Goal: Connect with others: Connect with other users

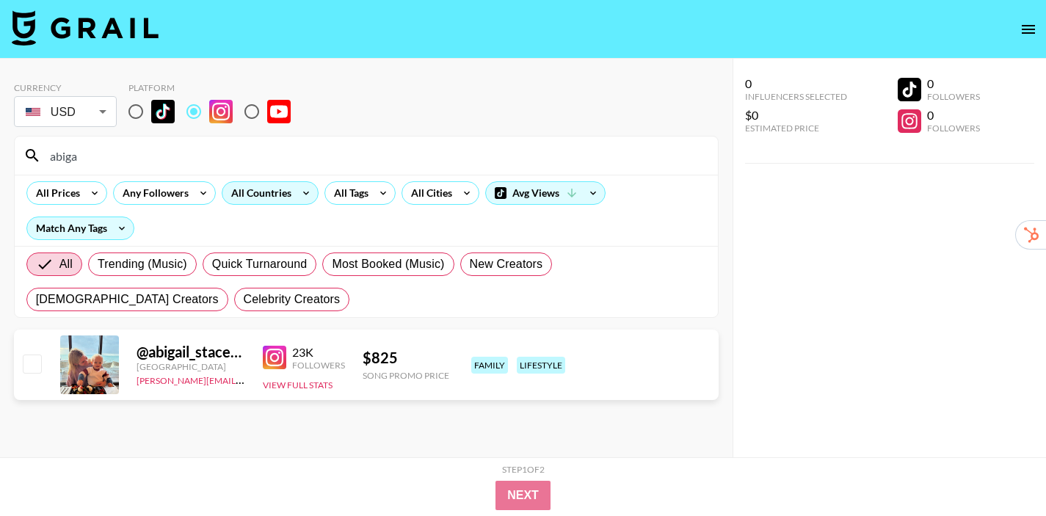
click at [283, 194] on div "All Countries" at bounding box center [259, 193] width 72 height 22
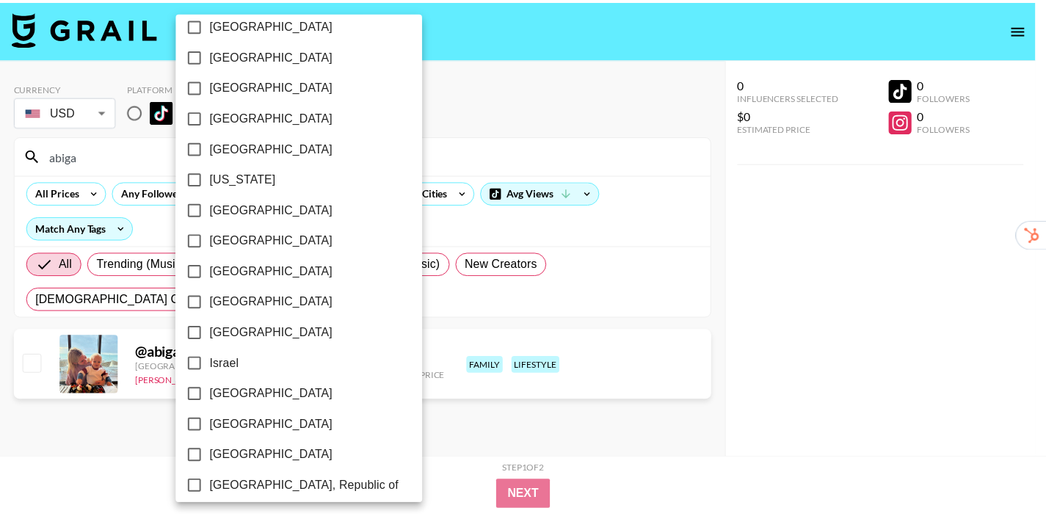
scroll to position [385, 0]
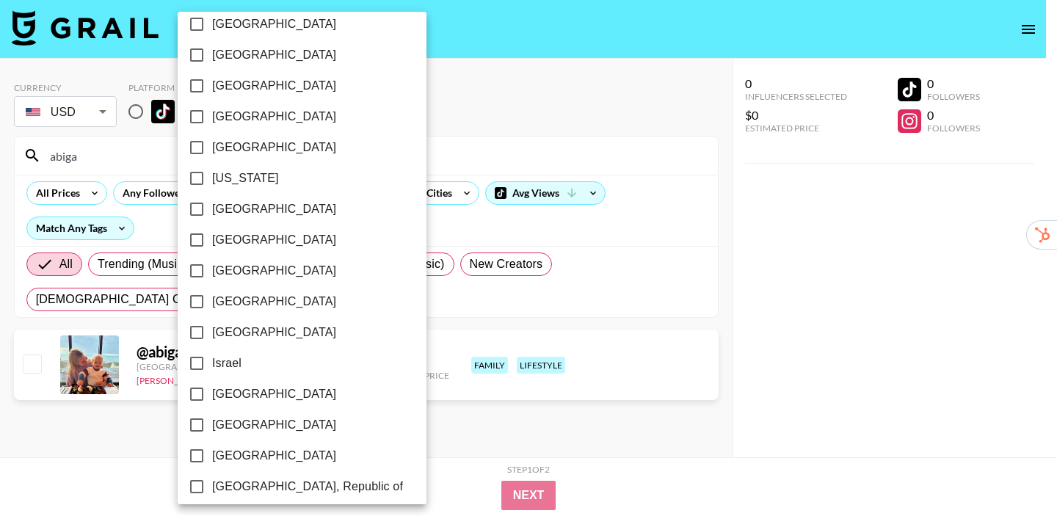
click at [253, 213] on span "[GEOGRAPHIC_DATA]" at bounding box center [274, 209] width 124 height 18
click at [212, 213] on input "[GEOGRAPHIC_DATA]" at bounding box center [196, 209] width 31 height 31
checkbox input "true"
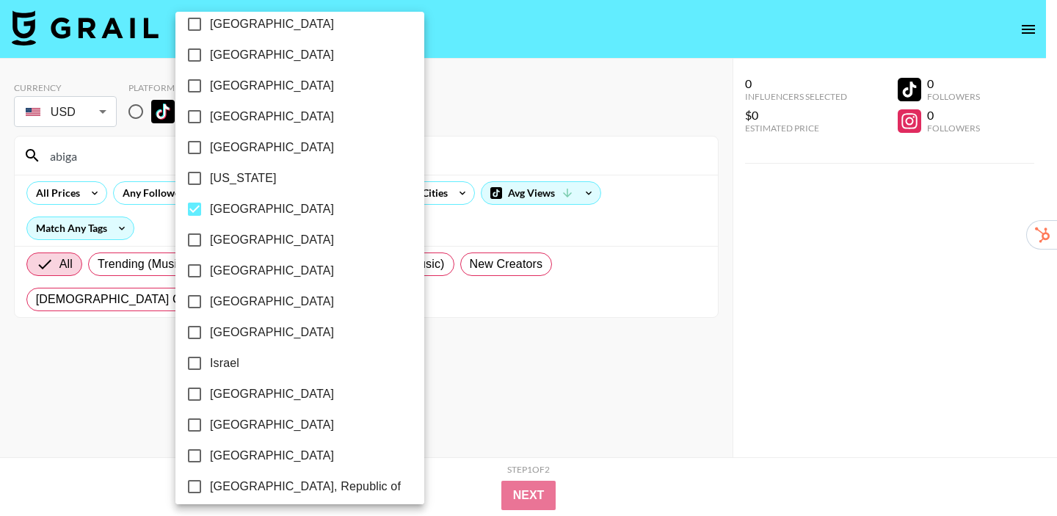
click at [674, 161] on div at bounding box center [528, 258] width 1057 height 516
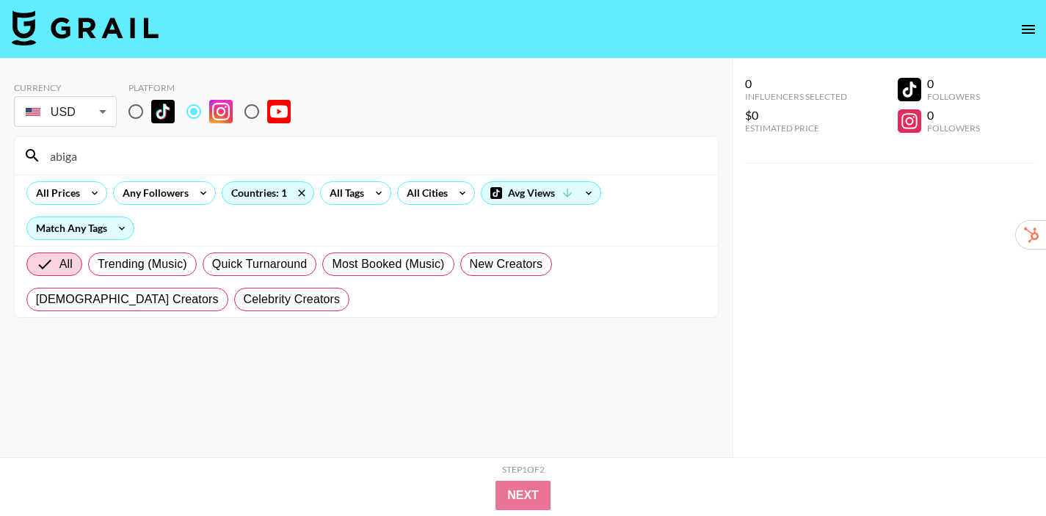
click at [136, 108] on input "radio" at bounding box center [135, 111] width 31 height 31
radio input "true"
click at [111, 149] on input "abiga" at bounding box center [375, 155] width 668 height 23
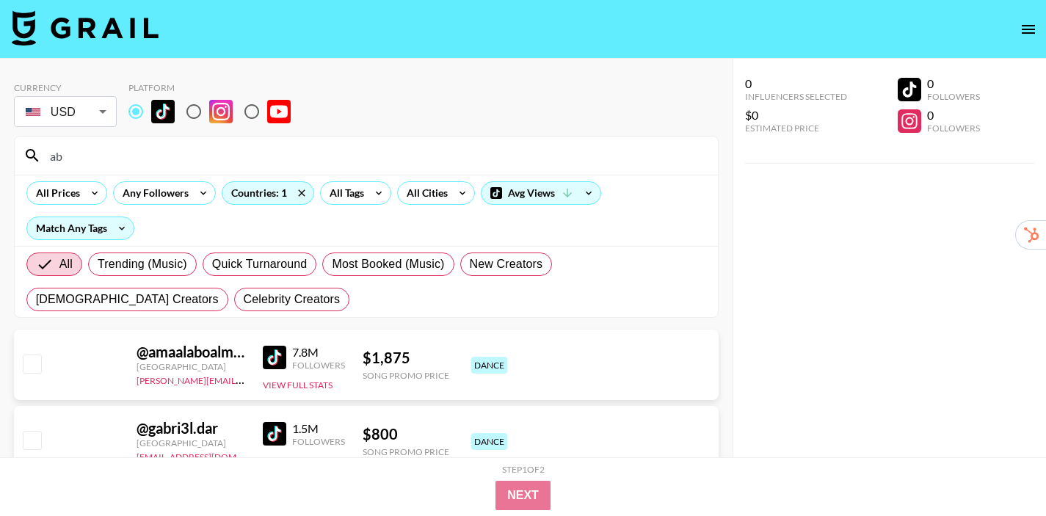
type input "a"
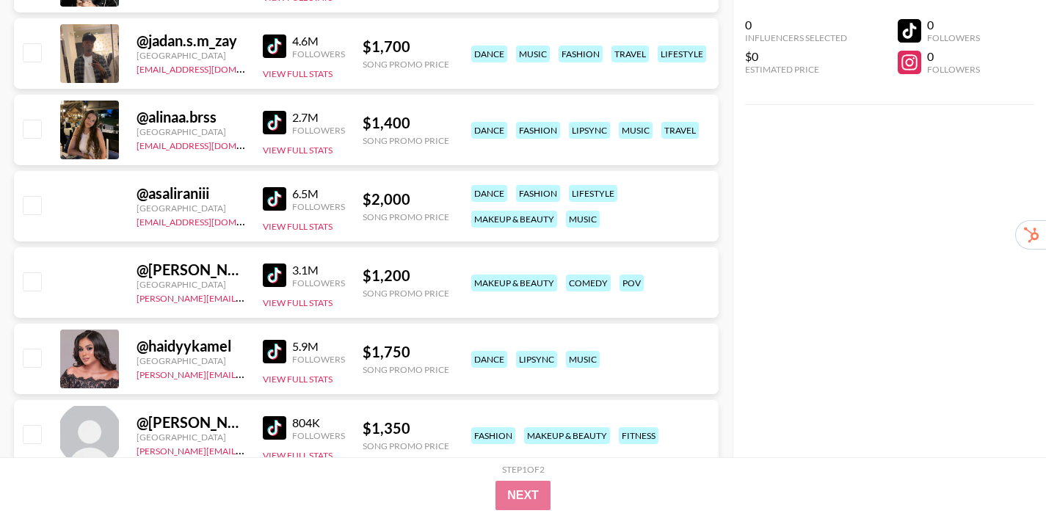
scroll to position [561, 0]
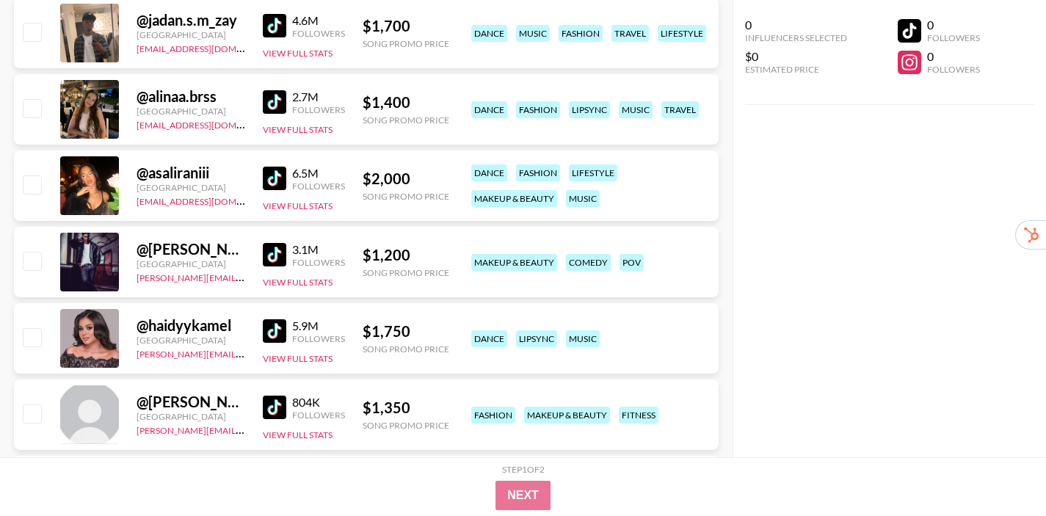
click at [291, 333] on link at bounding box center [277, 330] width 29 height 23
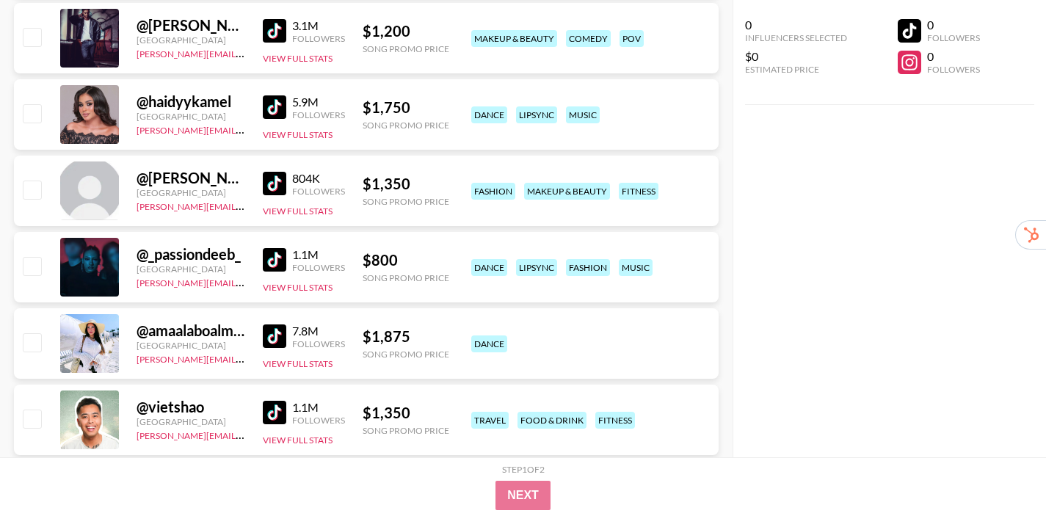
scroll to position [786, 0]
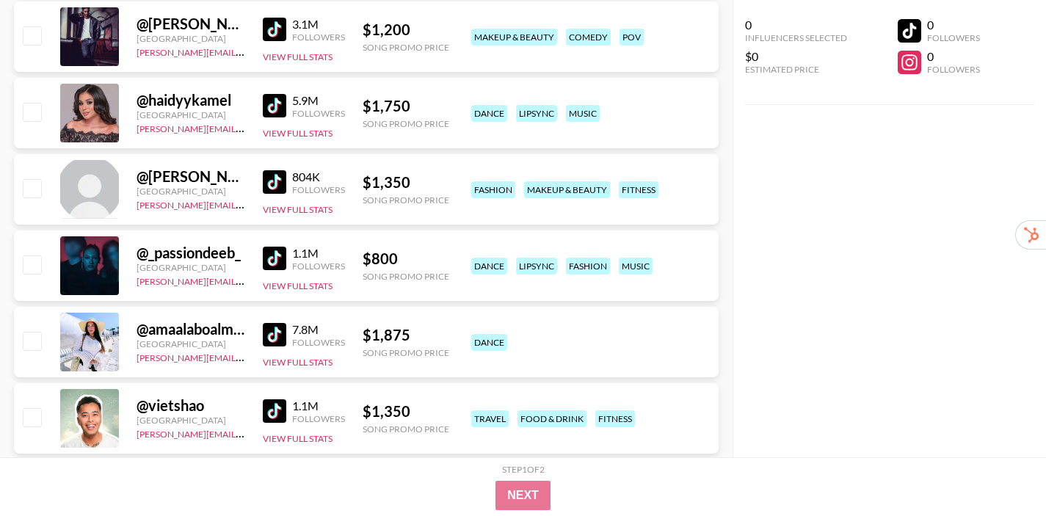
click at [276, 254] on img at bounding box center [274, 258] width 23 height 23
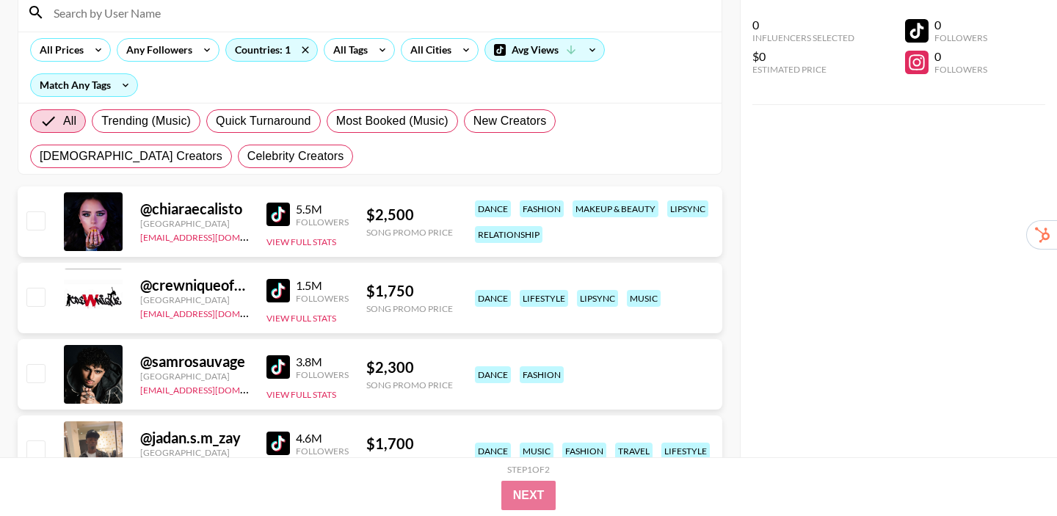
scroll to position [147, 0]
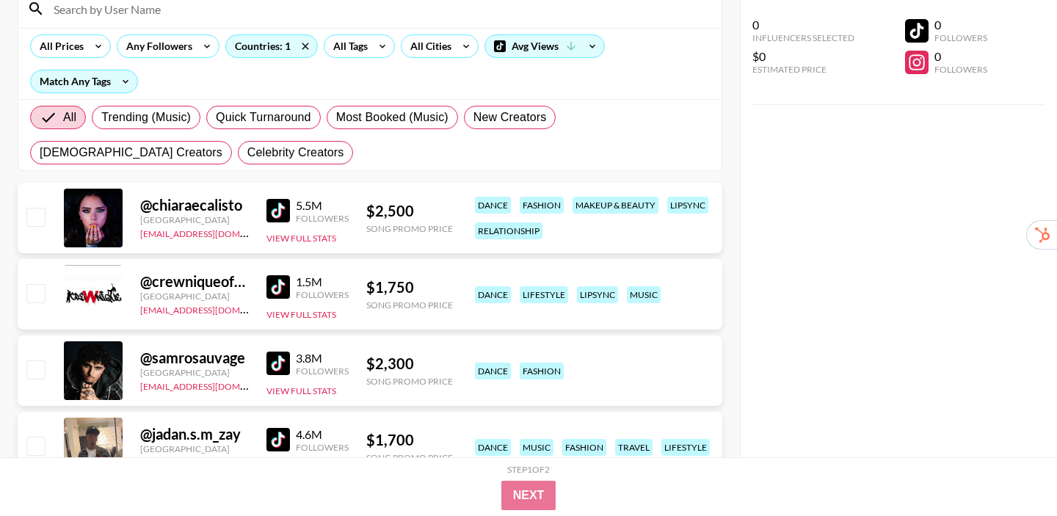
click at [272, 208] on img at bounding box center [278, 210] width 23 height 23
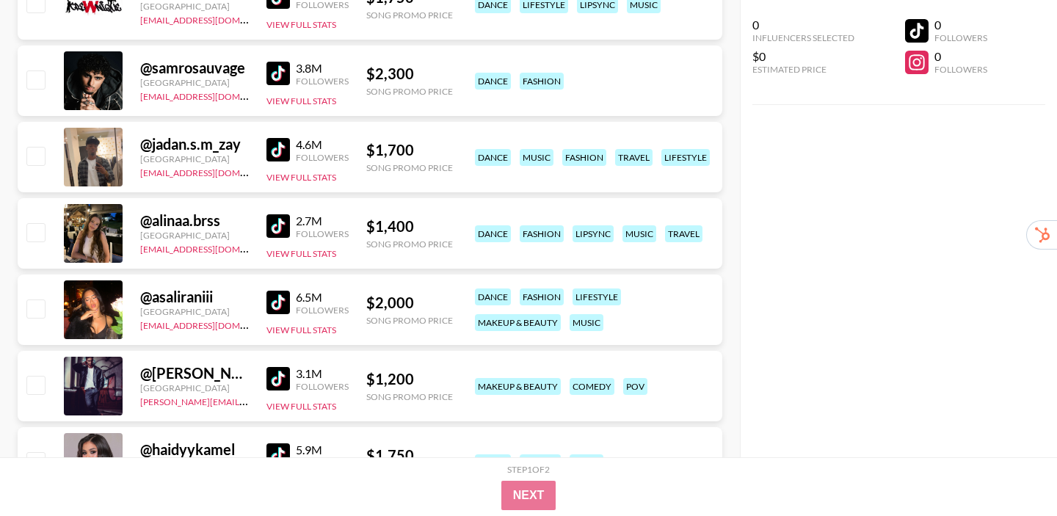
scroll to position [488, 0]
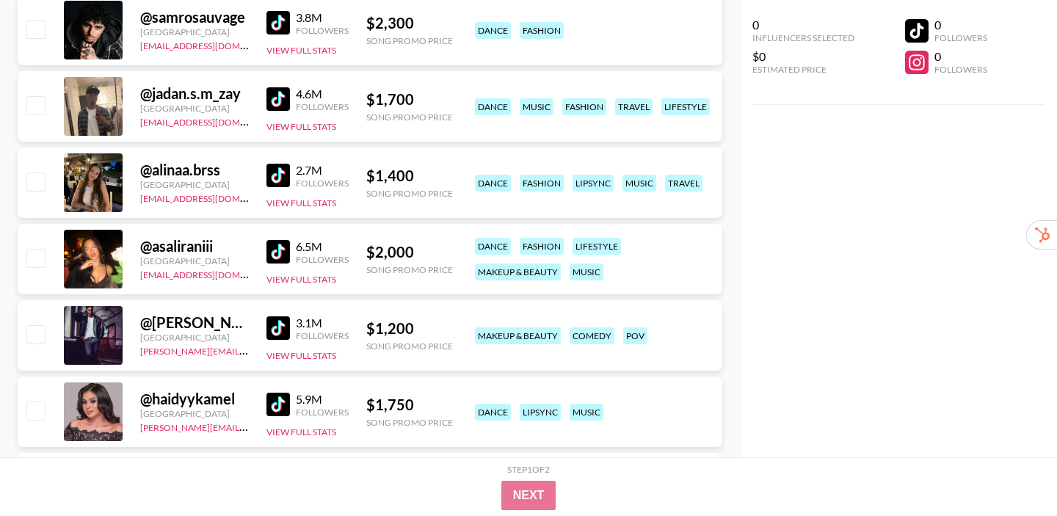
click at [278, 321] on img at bounding box center [278, 328] width 23 height 23
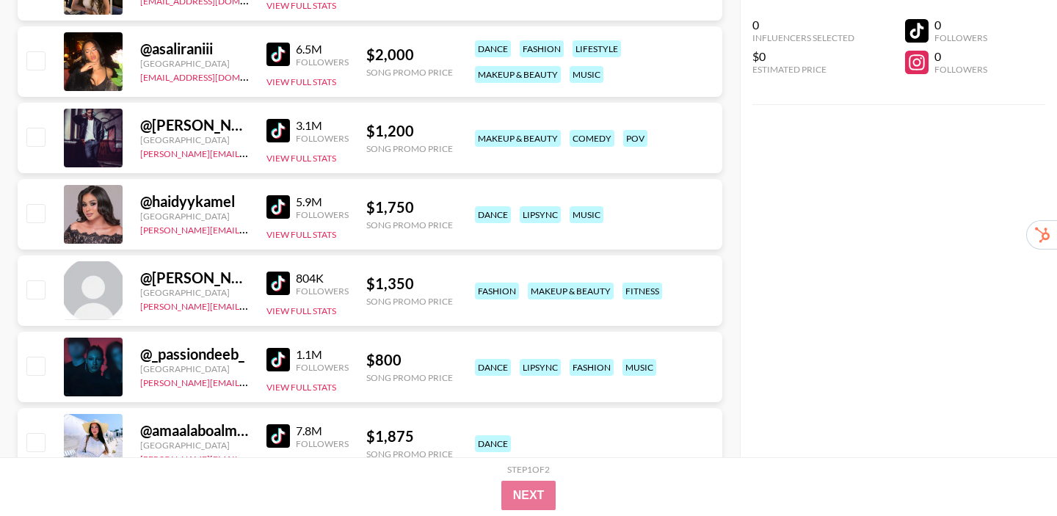
scroll to position [687, 0]
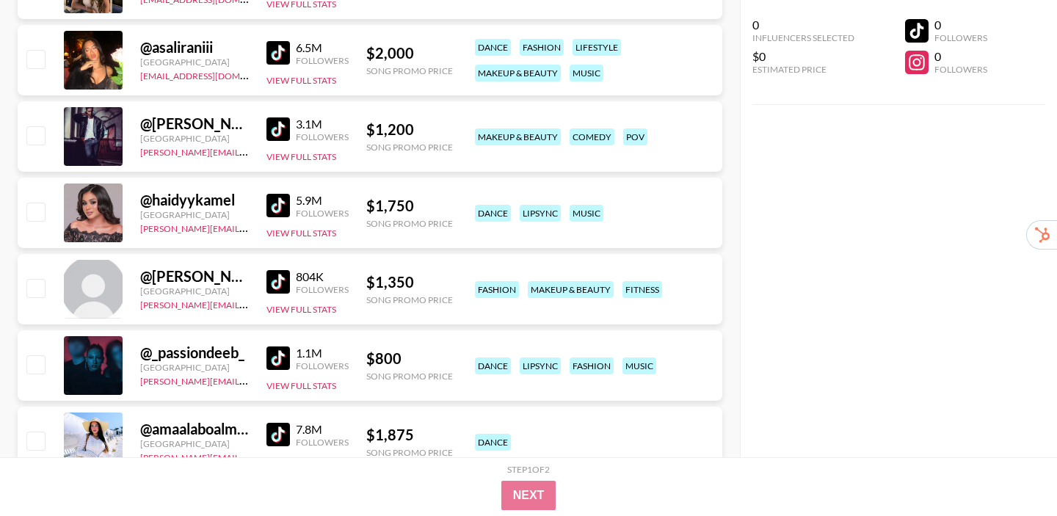
click at [277, 206] on img at bounding box center [278, 205] width 23 height 23
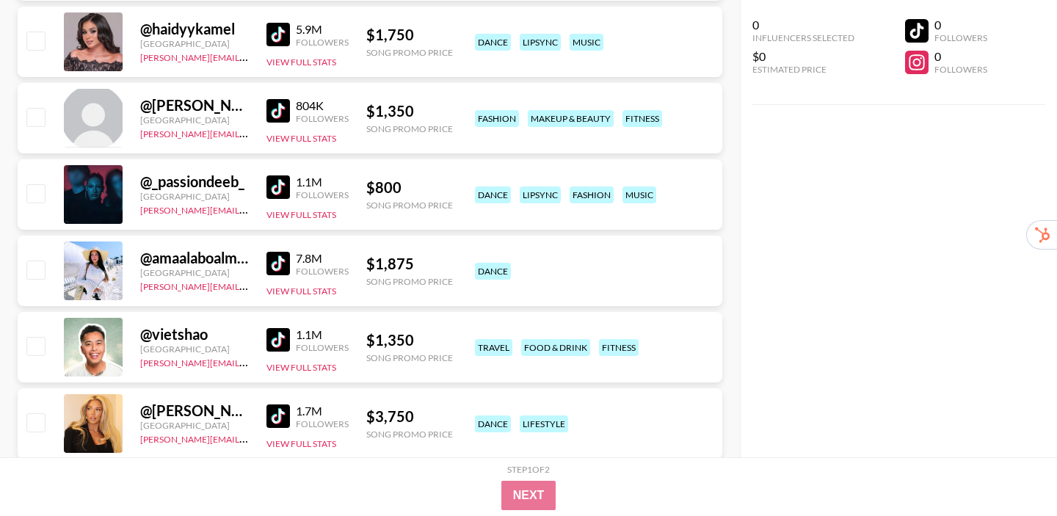
scroll to position [925, 0]
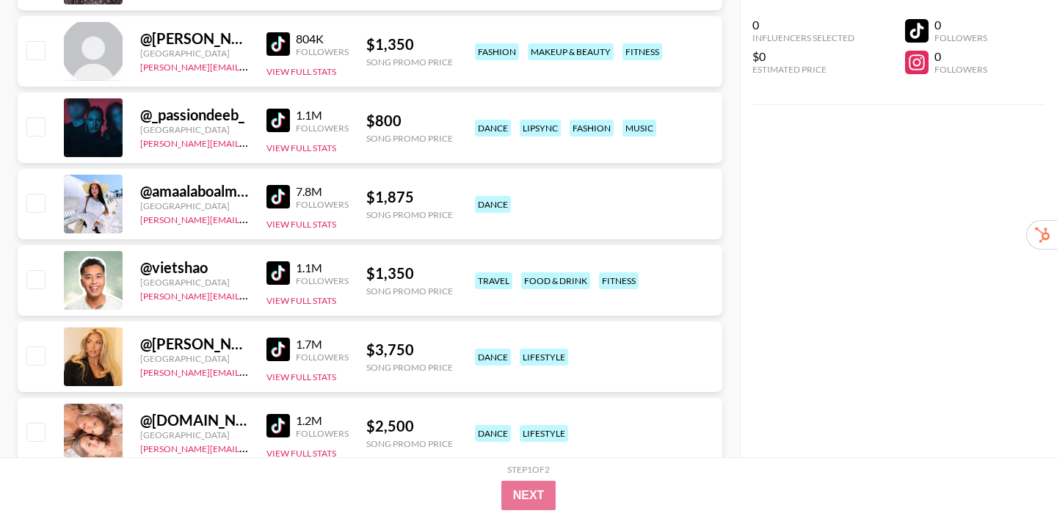
click at [275, 198] on img at bounding box center [278, 196] width 23 height 23
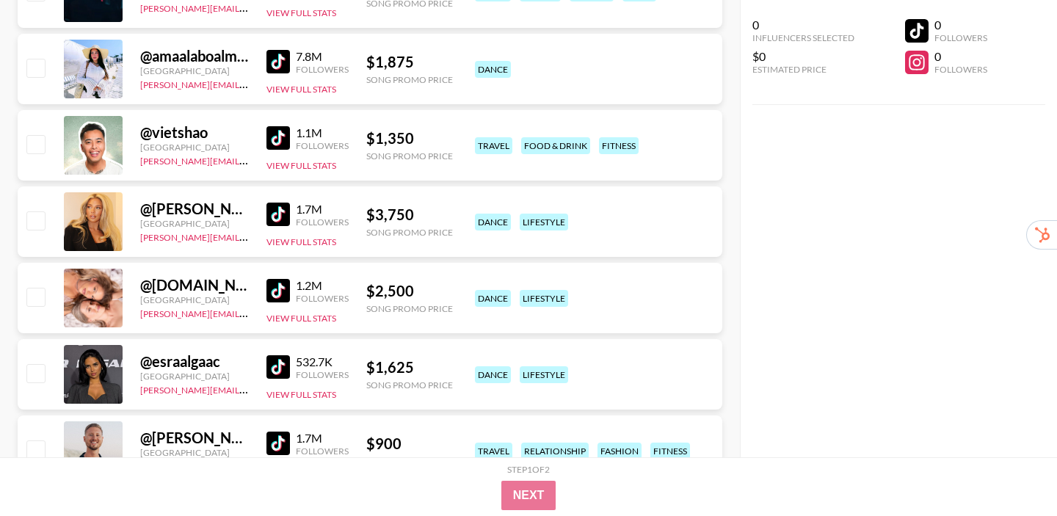
scroll to position [1068, 0]
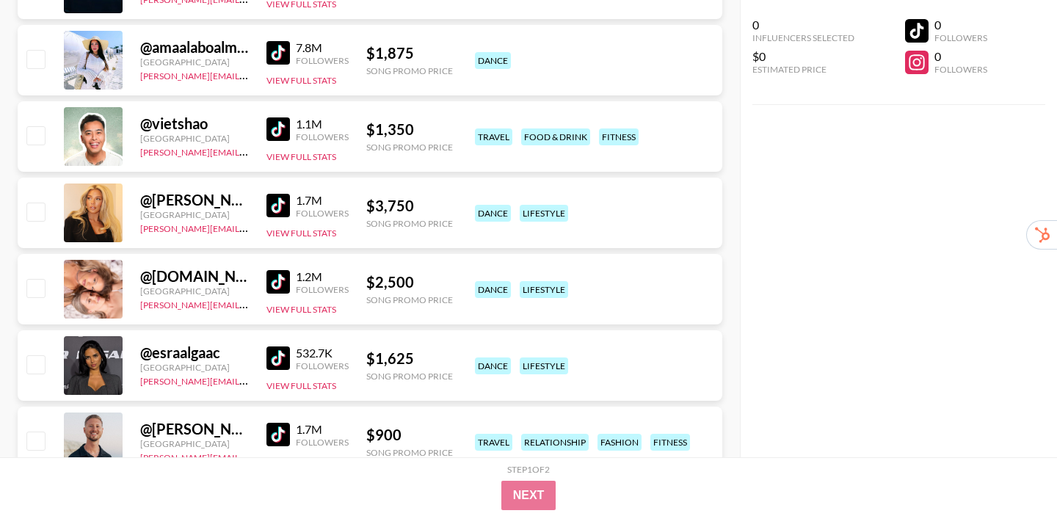
click at [282, 271] on img at bounding box center [278, 281] width 23 height 23
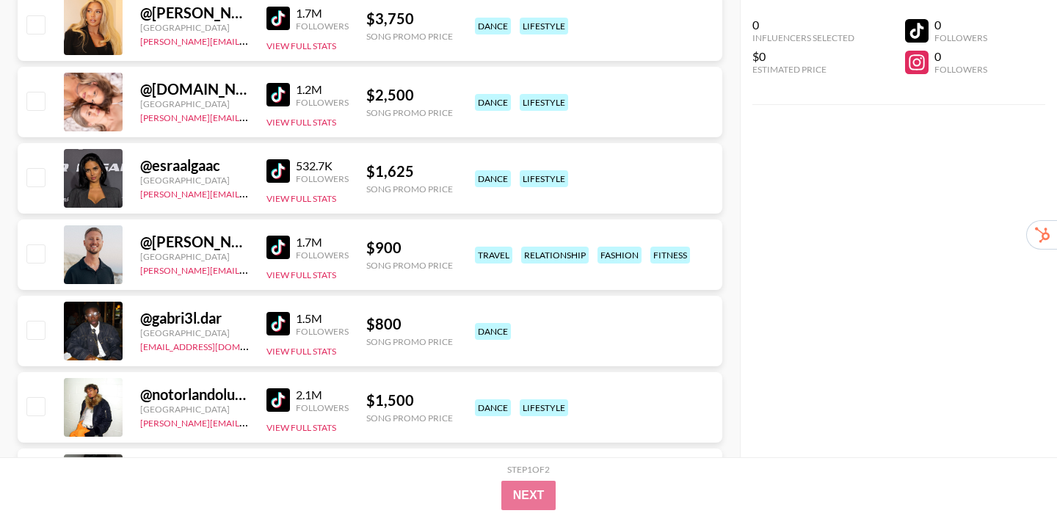
scroll to position [1258, 0]
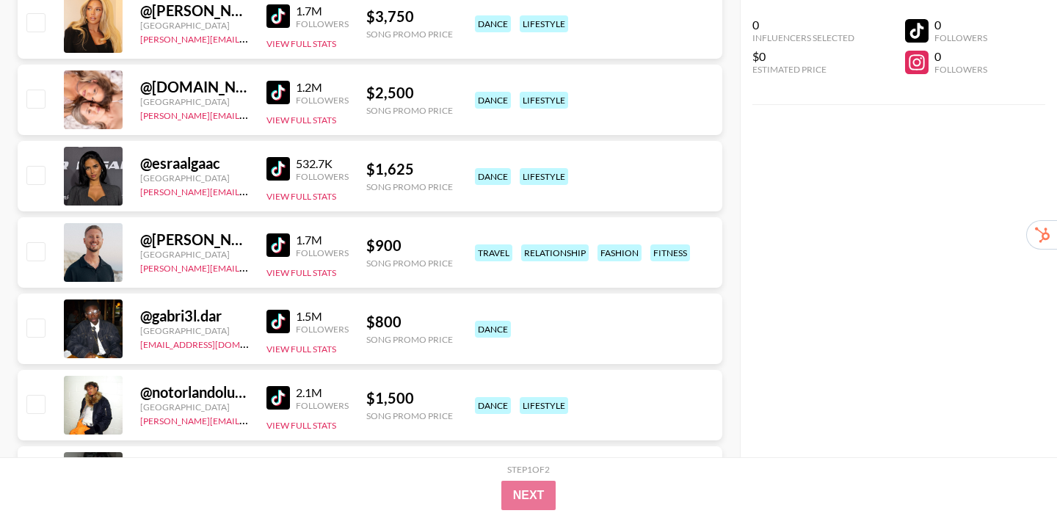
click at [274, 244] on img at bounding box center [278, 245] width 23 height 23
